Goal: Task Accomplishment & Management: Use online tool/utility

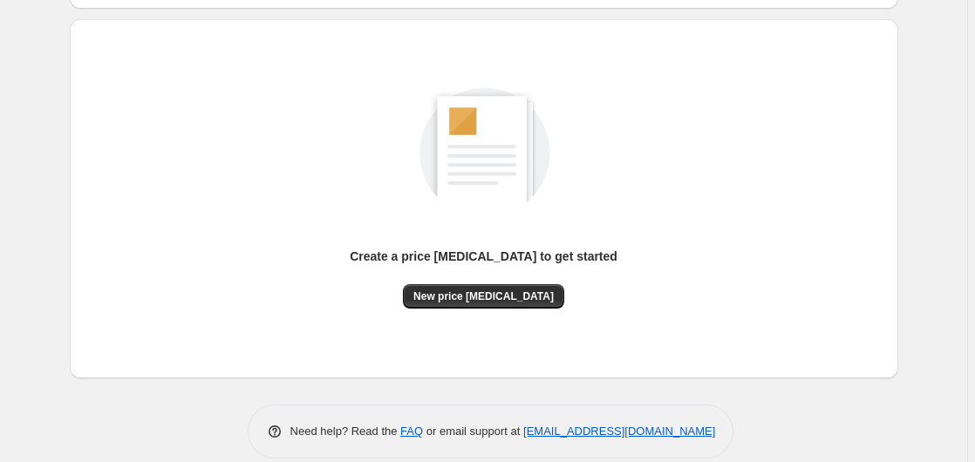
scroll to position [191, 0]
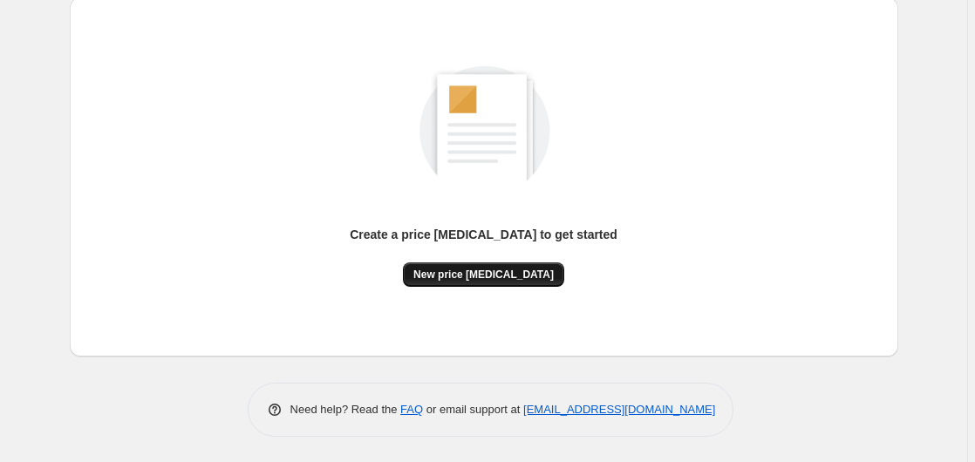
click at [484, 277] on span "New price [MEDICAL_DATA]" at bounding box center [483, 275] width 140 height 14
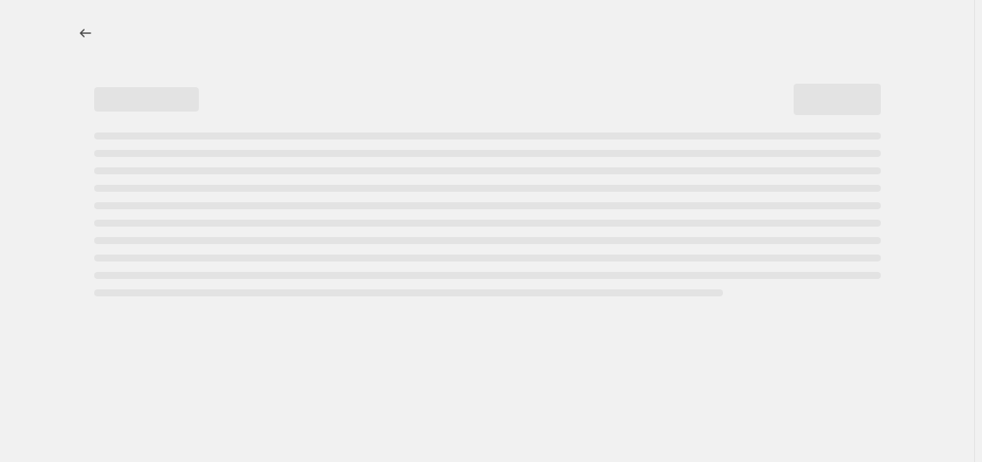
select select "percentage"
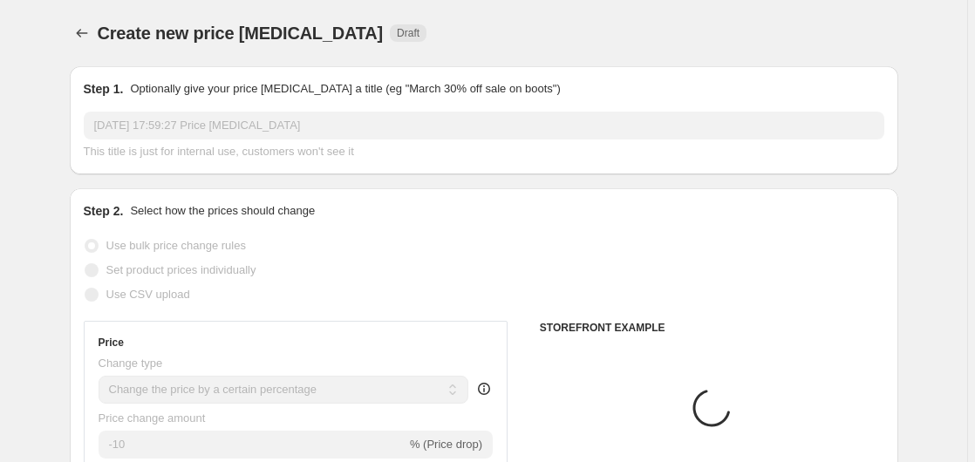
scroll to position [356, 0]
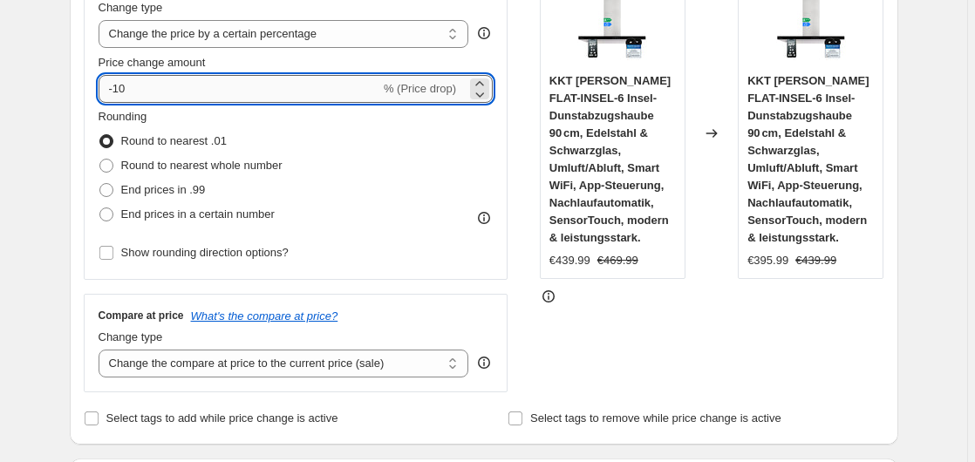
click at [181, 91] on input "-10" at bounding box center [240, 89] width 282 height 28
type input "-1"
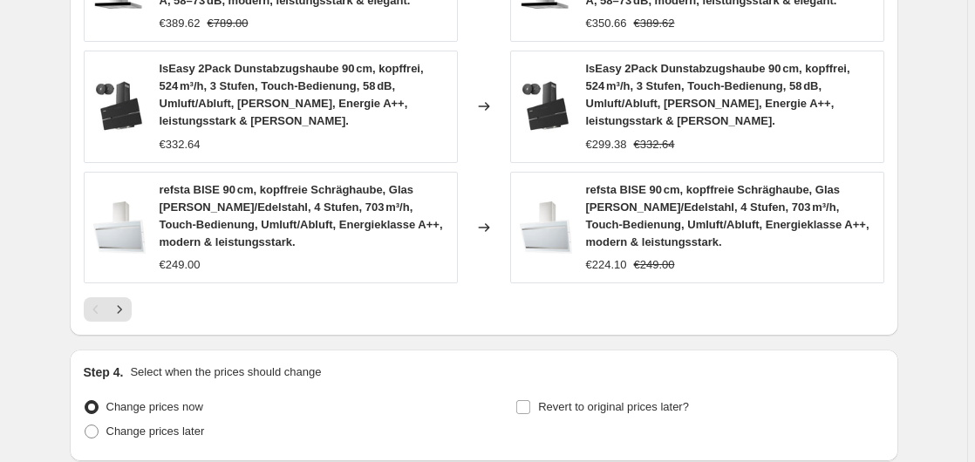
scroll to position [1423, 0]
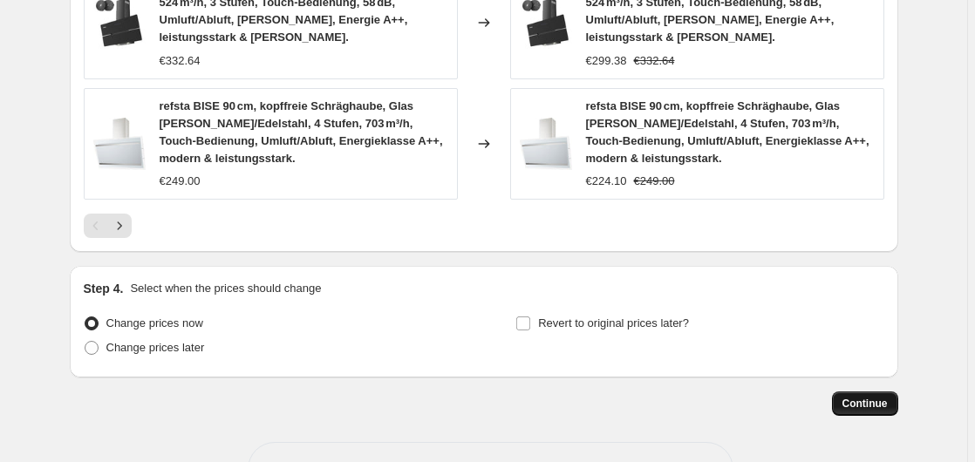
type input "-35"
click at [882, 397] on span "Continue" at bounding box center [864, 404] width 45 height 14
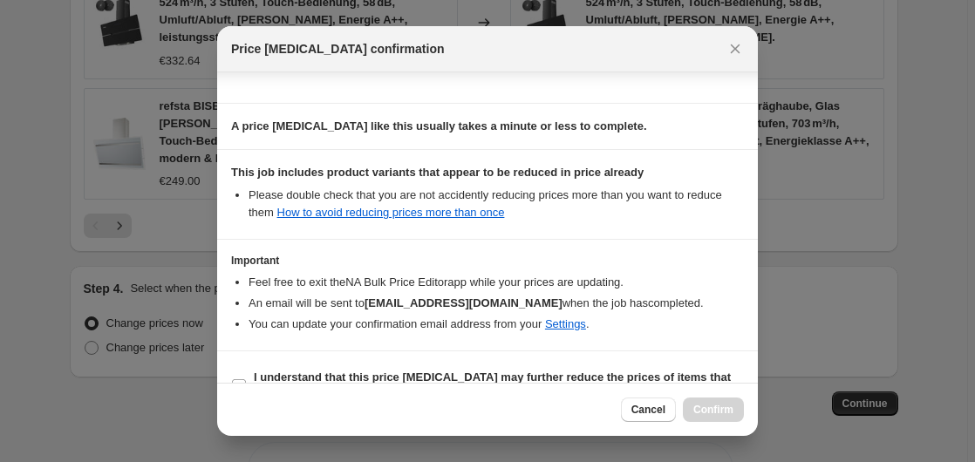
scroll to position [276, 0]
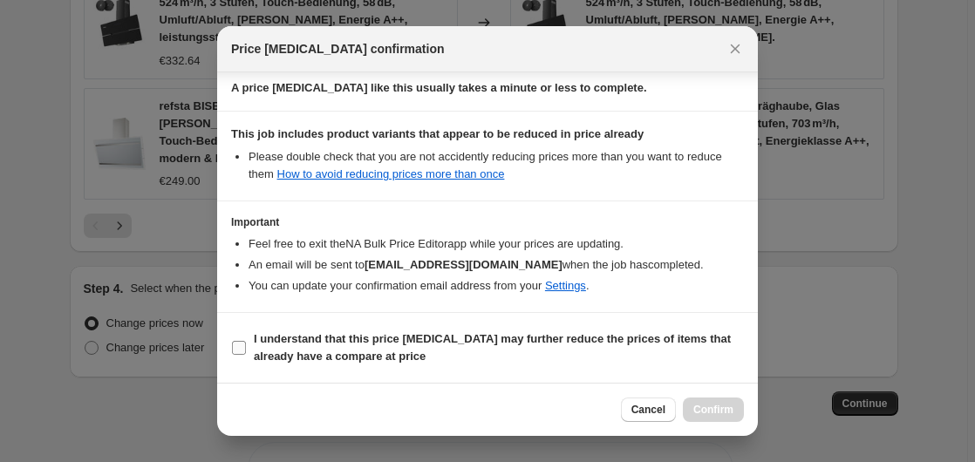
click at [303, 347] on span "I understand that this price [MEDICAL_DATA] may further reduce the prices of it…" at bounding box center [499, 348] width 490 height 35
click at [246, 347] on input "I understand that this price [MEDICAL_DATA] may further reduce the prices of it…" at bounding box center [239, 348] width 14 height 14
checkbox input "true"
click at [712, 412] on span "Confirm" at bounding box center [713, 410] width 40 height 14
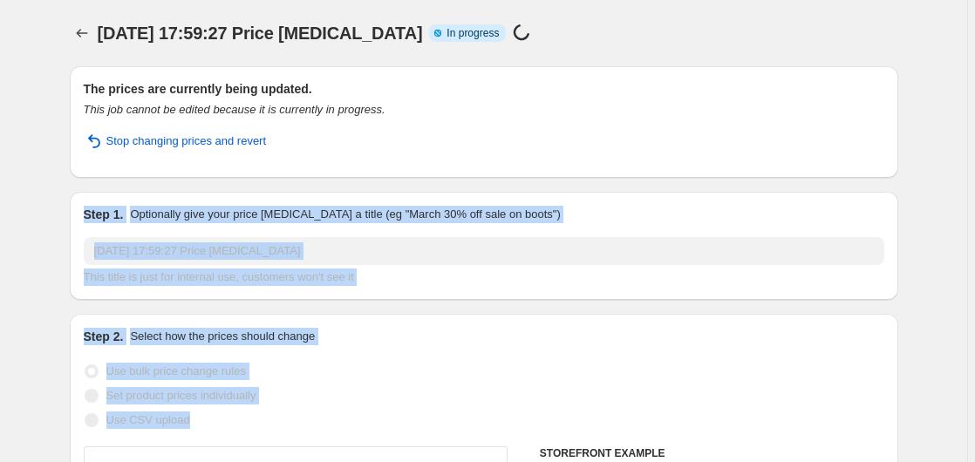
drag, startPoint x: 86, startPoint y: 87, endPoint x: 536, endPoint y: 257, distance: 481.1
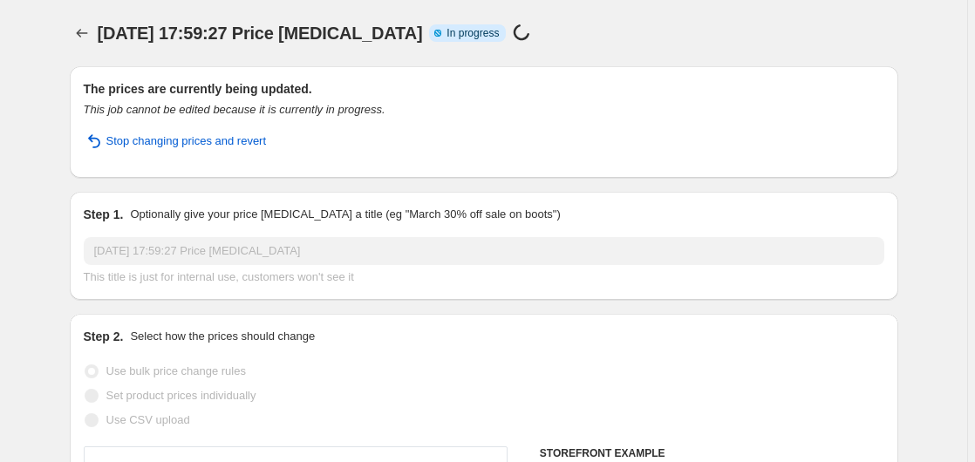
click at [540, 130] on div "The prices are currently being updated. This job cannot be edited because it is…" at bounding box center [484, 122] width 801 height 84
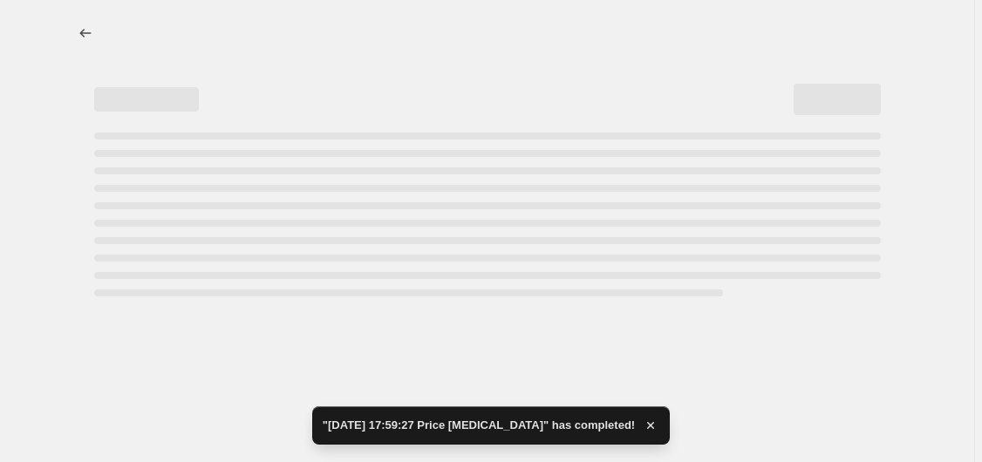
select select "percentage"
